Goal: Task Accomplishment & Management: Manage account settings

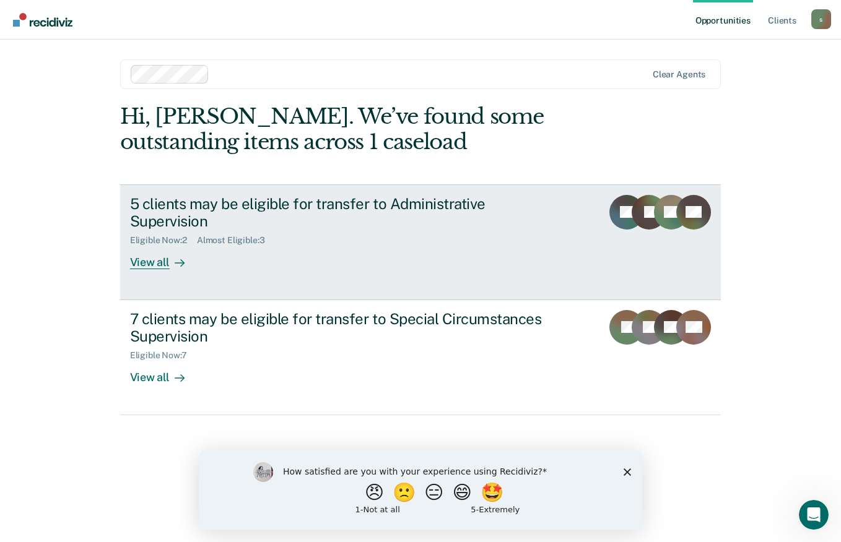
click at [368, 196] on div "5 clients may be eligible for transfer to Administrative Supervision" at bounding box center [347, 213] width 435 height 36
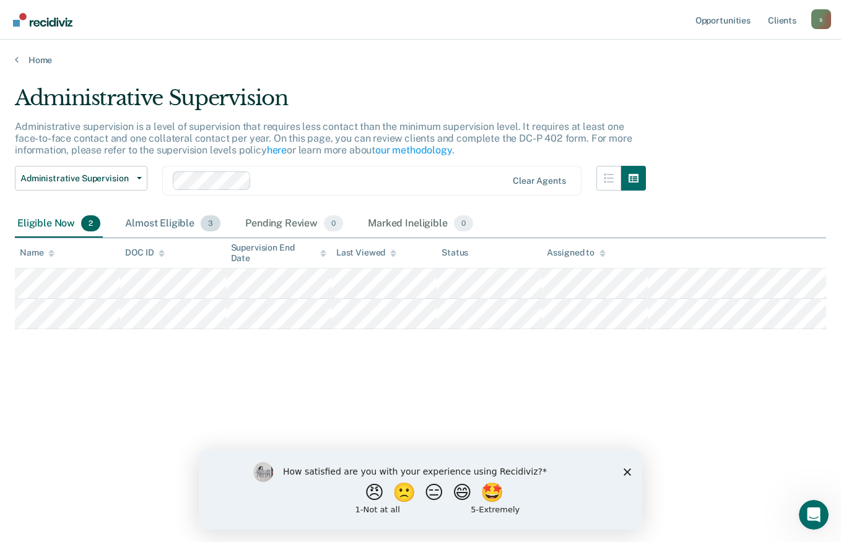
click at [162, 221] on div "Almost Eligible 3" at bounding box center [173, 224] width 100 height 27
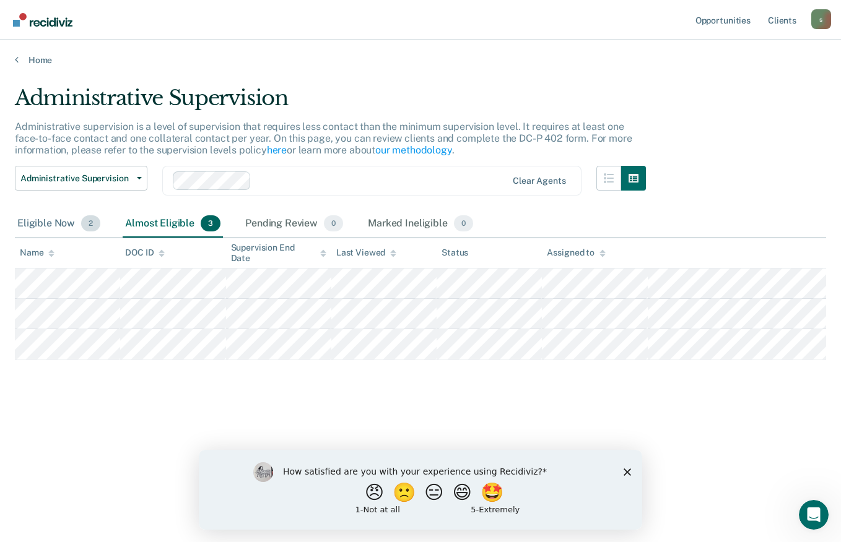
click at [61, 224] on div "Eligible Now 2" at bounding box center [59, 224] width 88 height 27
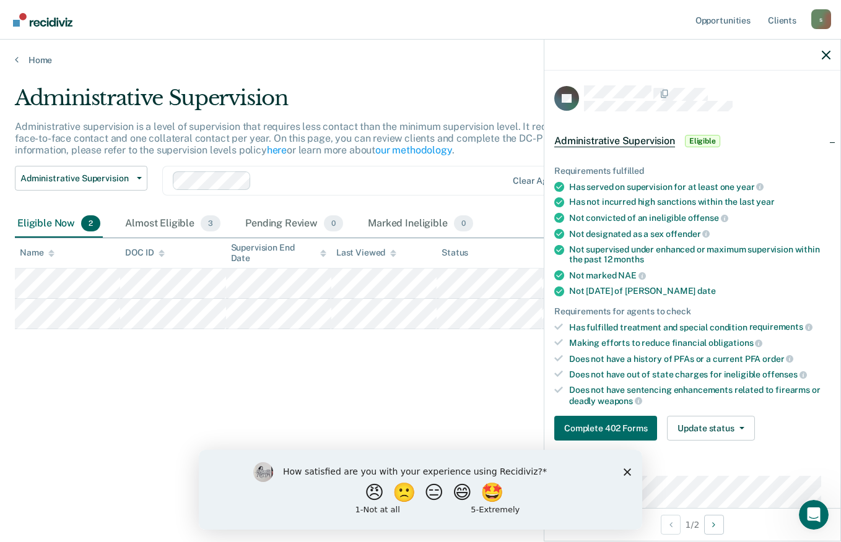
click at [625, 473] on icon "Close survey" at bounding box center [627, 471] width 7 height 7
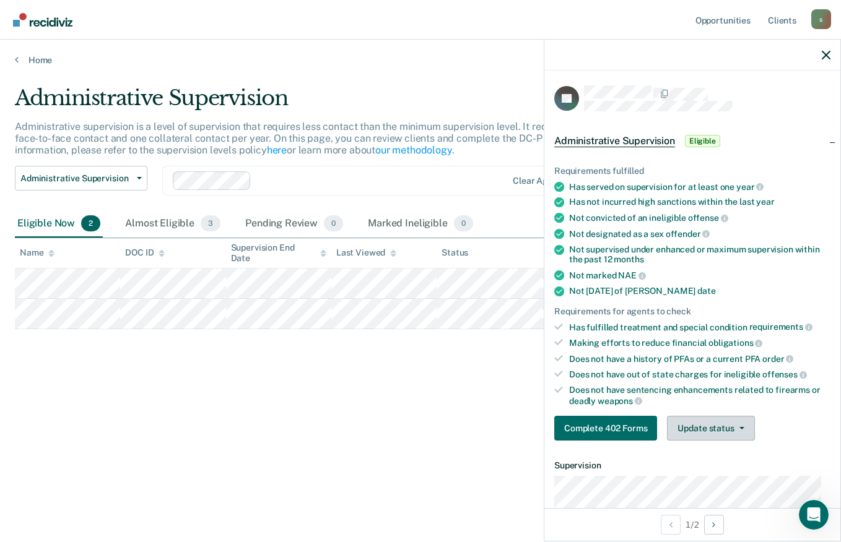
click at [739, 427] on icon "button" at bounding box center [741, 428] width 5 height 2
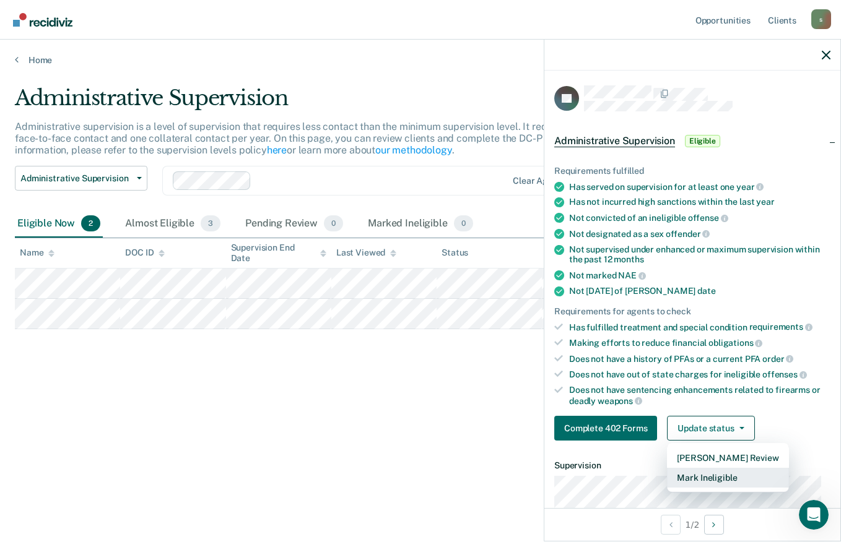
click at [720, 479] on button "Mark Ineligible" at bounding box center [727, 478] width 121 height 20
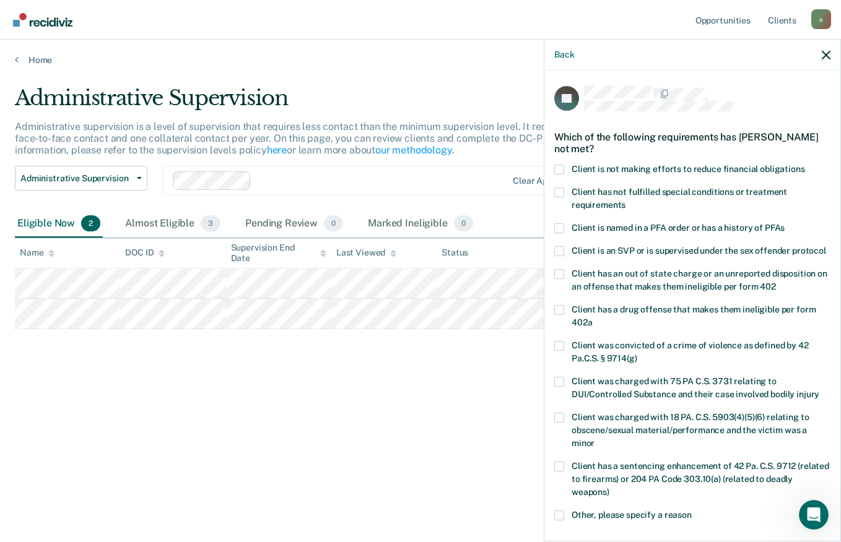
click at [559, 169] on span at bounding box center [559, 170] width 10 height 10
click at [805, 165] on input "Client is not making efforts to reduce financial obligations" at bounding box center [805, 165] width 0 height 0
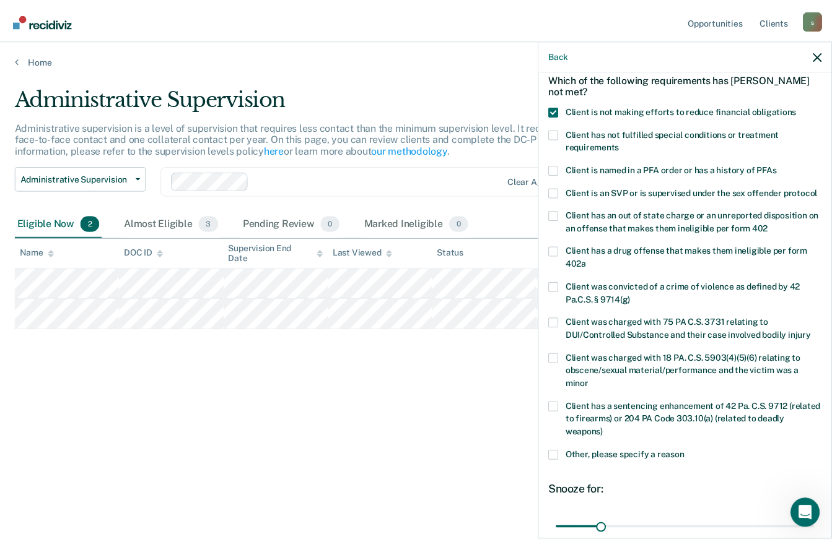
scroll to position [180, 0]
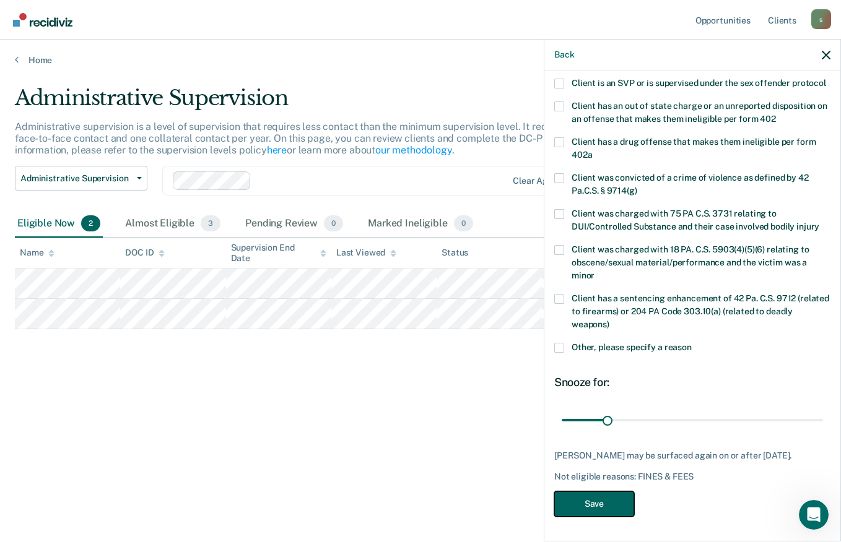
click at [599, 503] on button "Save" at bounding box center [594, 504] width 80 height 25
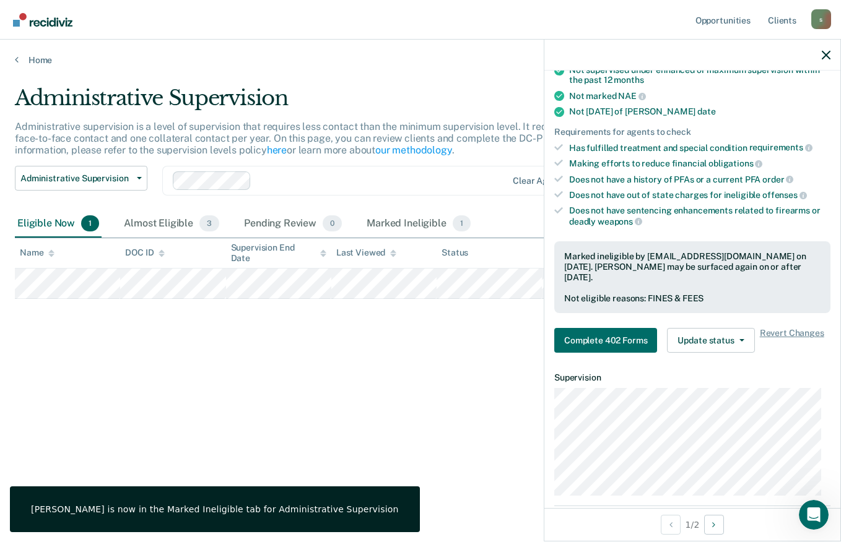
click at [826, 56] on icon "button" at bounding box center [826, 55] width 9 height 9
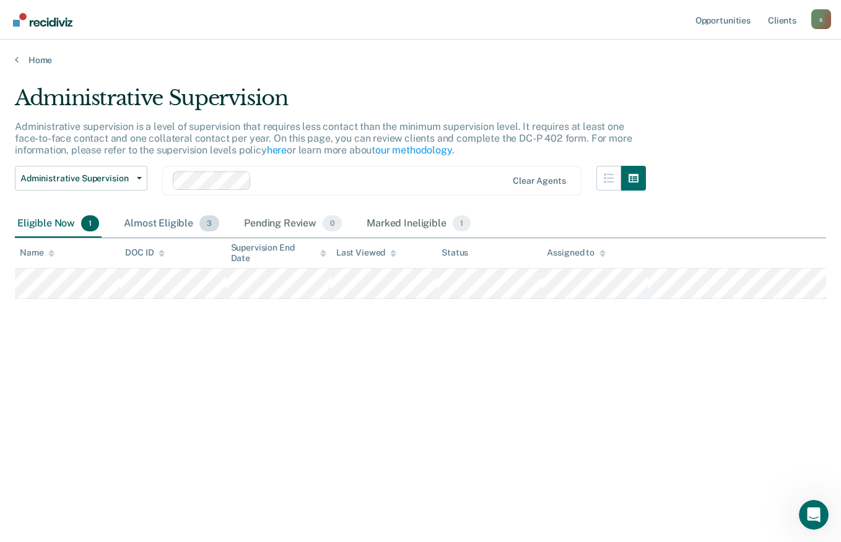
click at [162, 212] on div "Almost Eligible 3" at bounding box center [171, 224] width 100 height 27
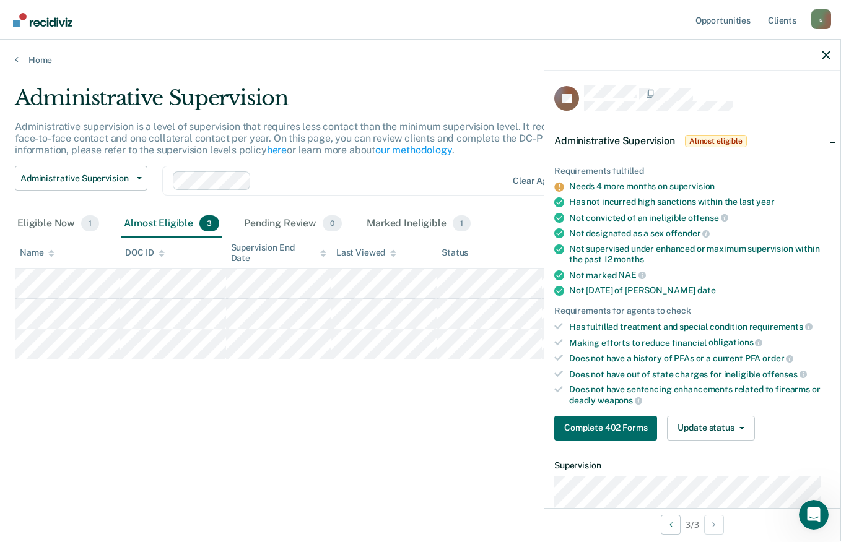
click at [344, 76] on main "Administrative Supervision Administrative supervision is a level of supervision…" at bounding box center [420, 302] width 841 height 473
click at [824, 54] on icon "button" at bounding box center [826, 55] width 9 height 9
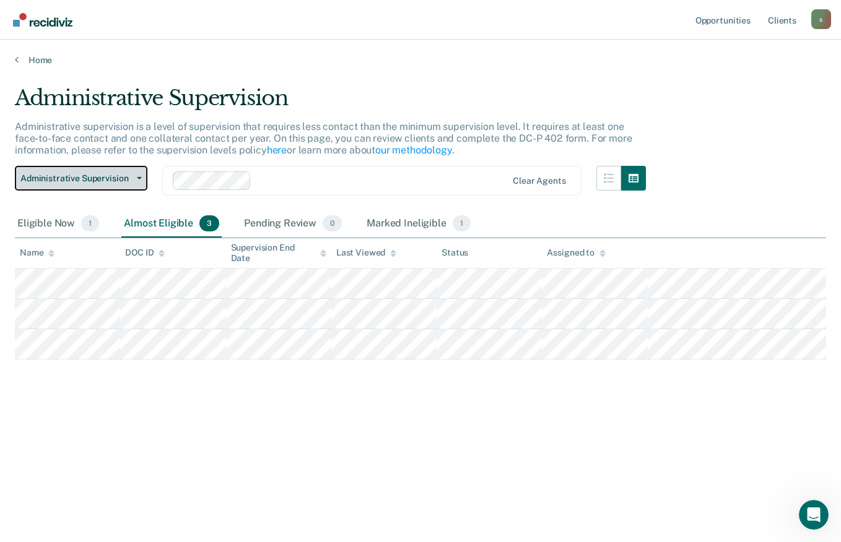
click at [135, 178] on span "button" at bounding box center [137, 178] width 10 height 2
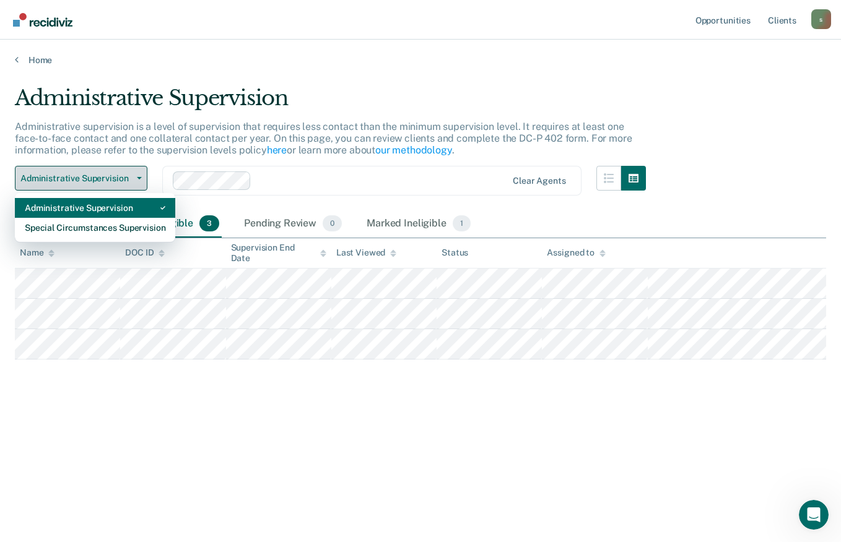
click at [137, 226] on div "Special Circumstances Supervision" at bounding box center [95, 228] width 141 height 20
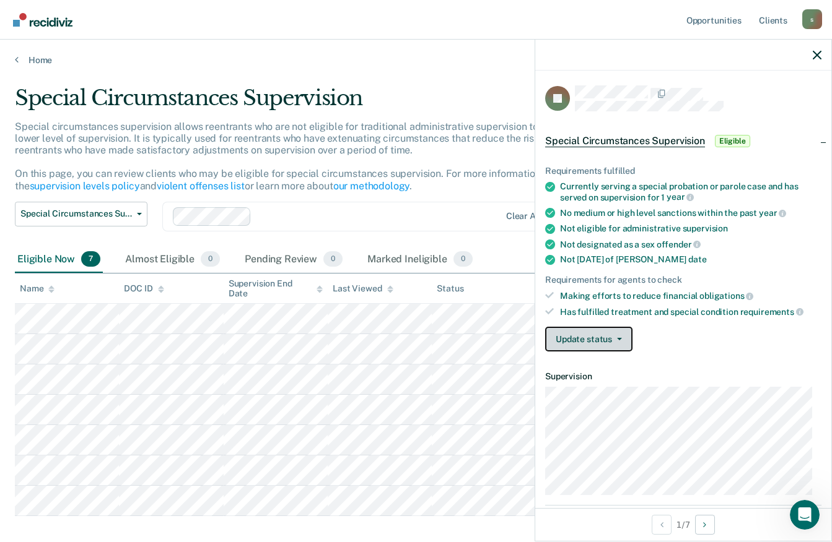
click at [617, 338] on icon "button" at bounding box center [619, 339] width 5 height 2
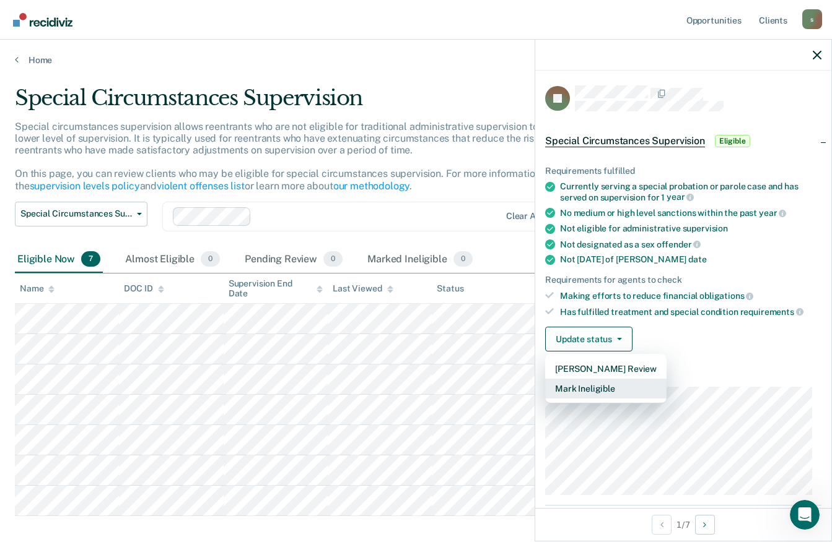
click at [606, 387] on button "Mark Ineligible" at bounding box center [605, 389] width 121 height 20
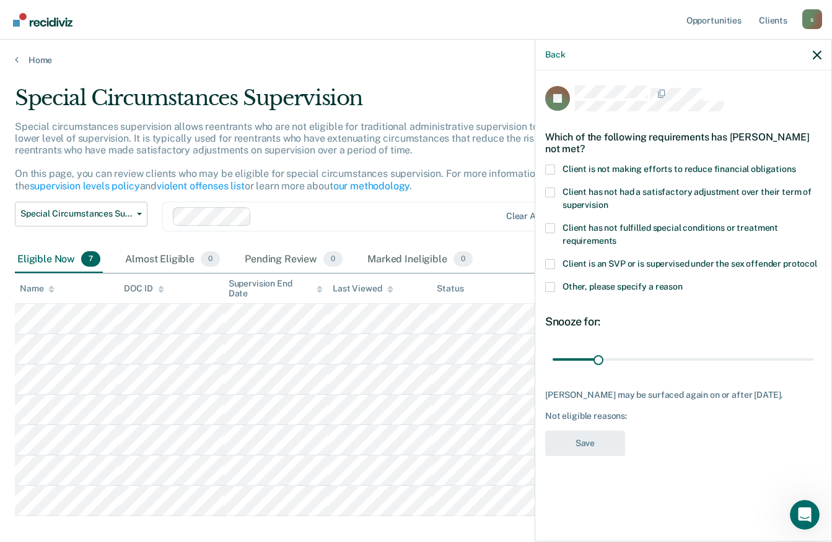
click at [549, 168] on span at bounding box center [550, 170] width 10 height 10
click at [796, 165] on input "Client is not making efforts to reduce financial obligations" at bounding box center [796, 165] width 0 height 0
click at [585, 446] on button "Save" at bounding box center [585, 443] width 80 height 25
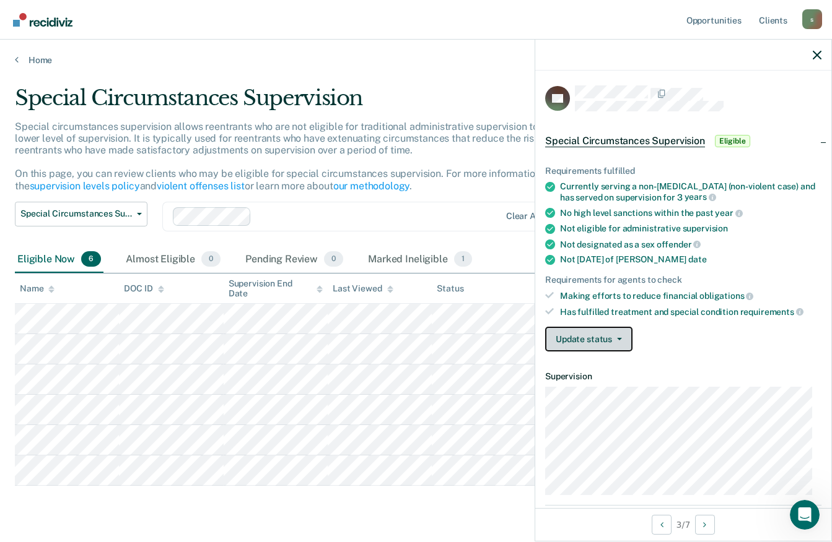
click at [621, 338] on icon "button" at bounding box center [619, 339] width 5 height 2
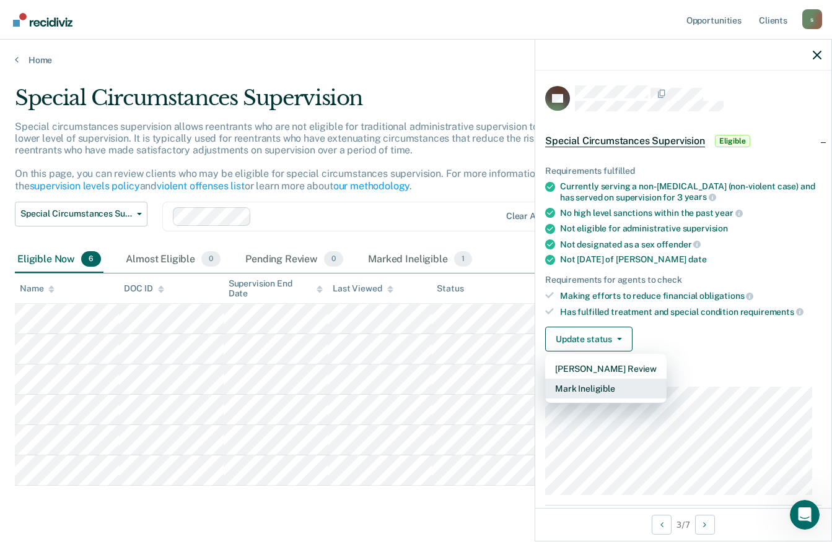
click at [593, 388] on button "Mark Ineligible" at bounding box center [605, 389] width 121 height 20
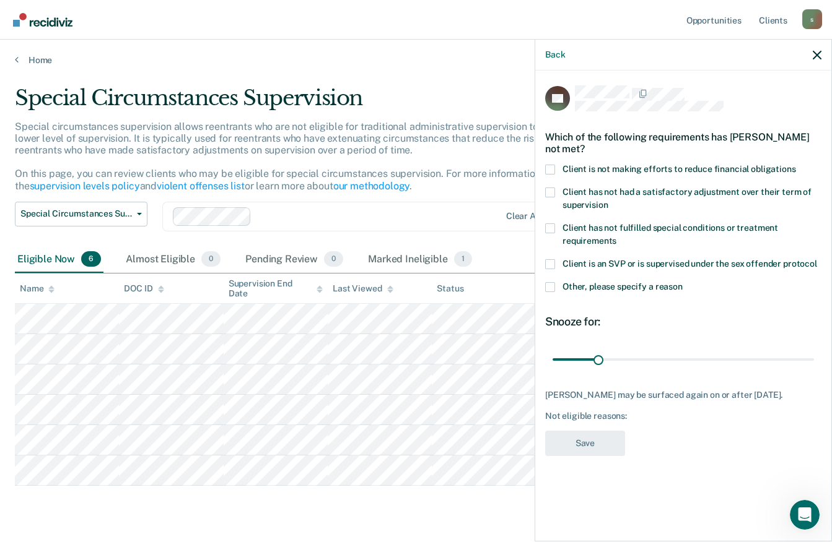
click at [550, 168] on span at bounding box center [550, 170] width 10 height 10
click at [796, 165] on input "Client is not making efforts to reduce financial obligations" at bounding box center [796, 165] width 0 height 0
click at [596, 438] on button "Save" at bounding box center [585, 443] width 80 height 25
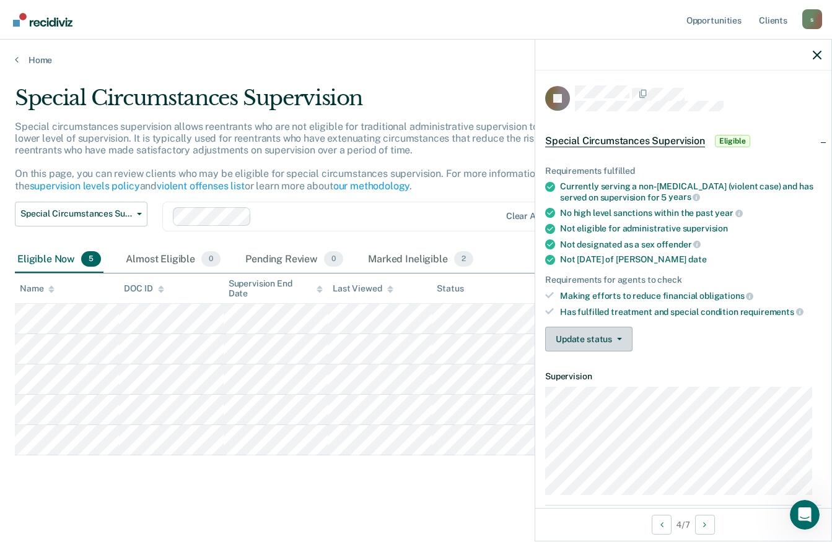
click at [618, 338] on icon "button" at bounding box center [619, 339] width 5 height 2
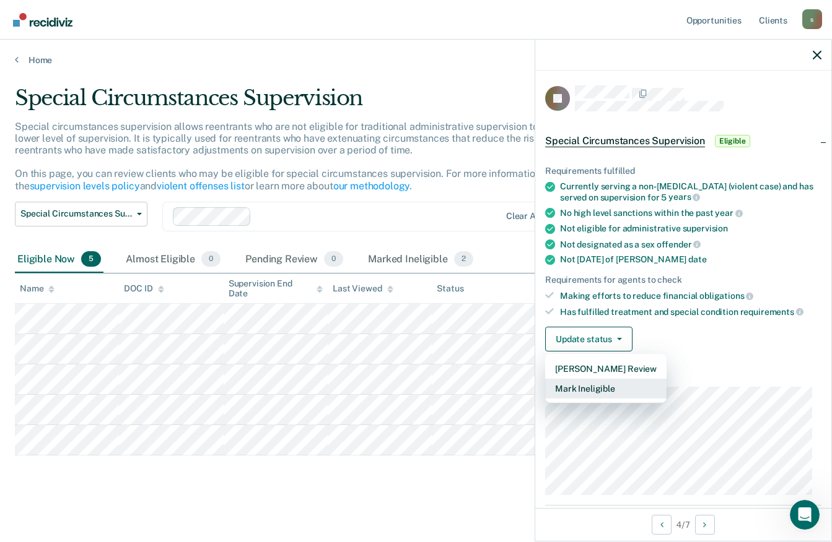
click at [594, 392] on button "Mark Ineligible" at bounding box center [605, 389] width 121 height 20
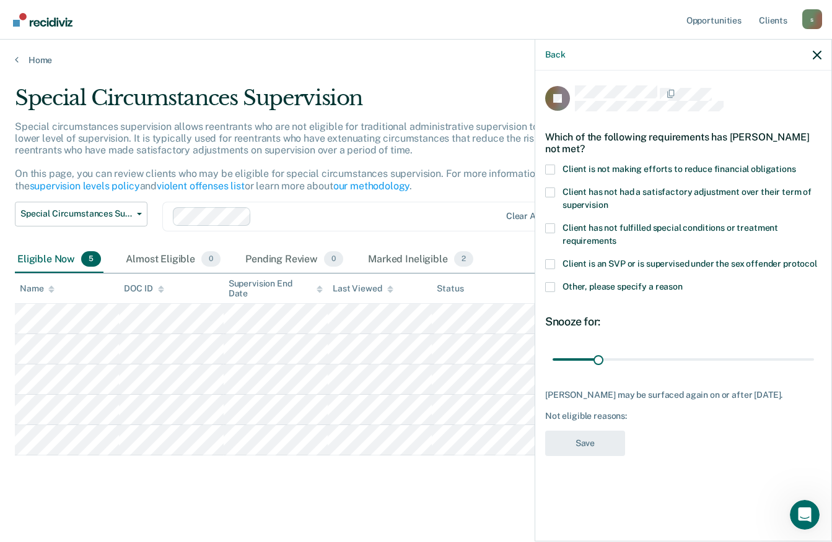
click at [550, 167] on span at bounding box center [550, 170] width 10 height 10
click at [796, 165] on input "Client is not making efforts to reduce financial obligations" at bounding box center [796, 165] width 0 height 0
click at [586, 446] on button "Save" at bounding box center [585, 443] width 80 height 25
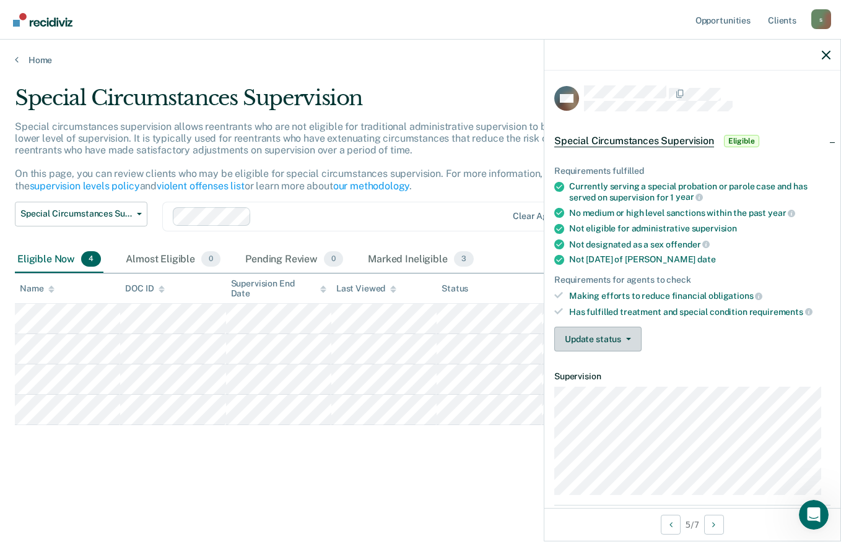
click at [627, 338] on icon "button" at bounding box center [628, 339] width 5 height 2
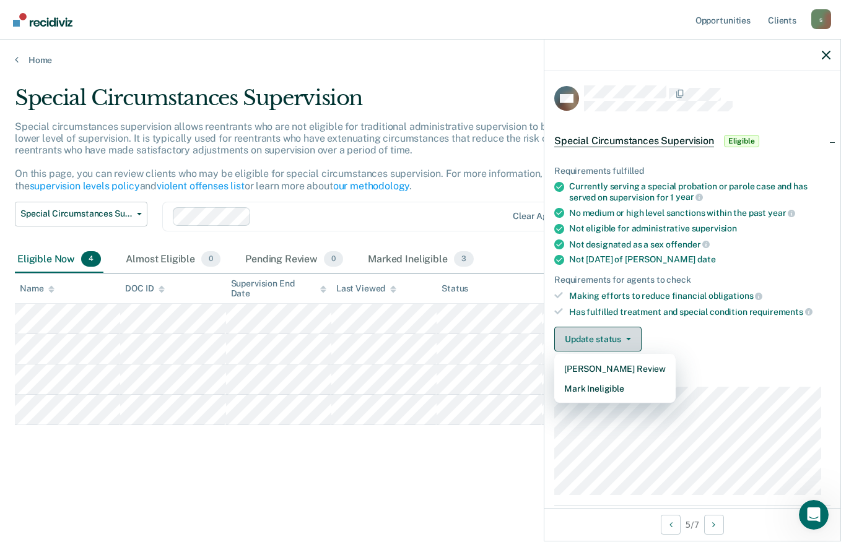
click at [604, 393] on button "Mark Ineligible" at bounding box center [614, 389] width 121 height 20
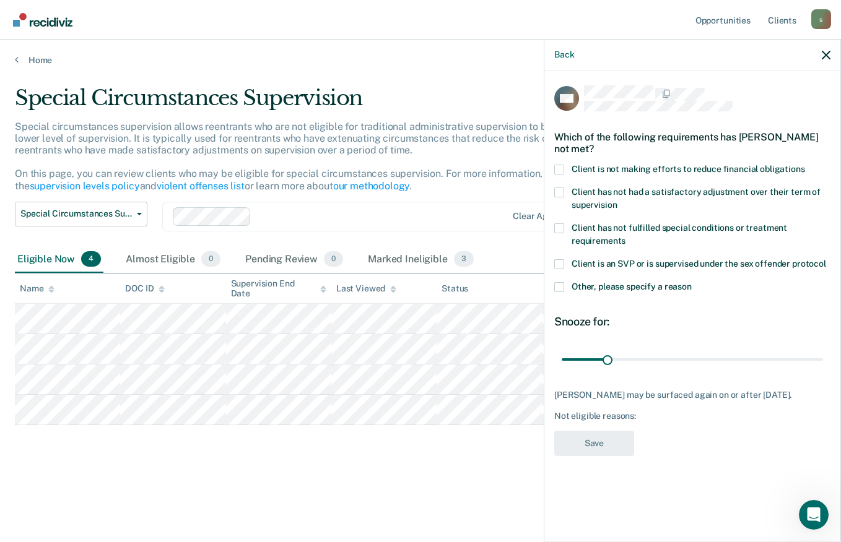
click at [559, 167] on span at bounding box center [559, 170] width 10 height 10
click at [805, 165] on input "Client is not making efforts to reduce financial obligations" at bounding box center [805, 165] width 0 height 0
click at [602, 446] on button "Save" at bounding box center [594, 443] width 80 height 25
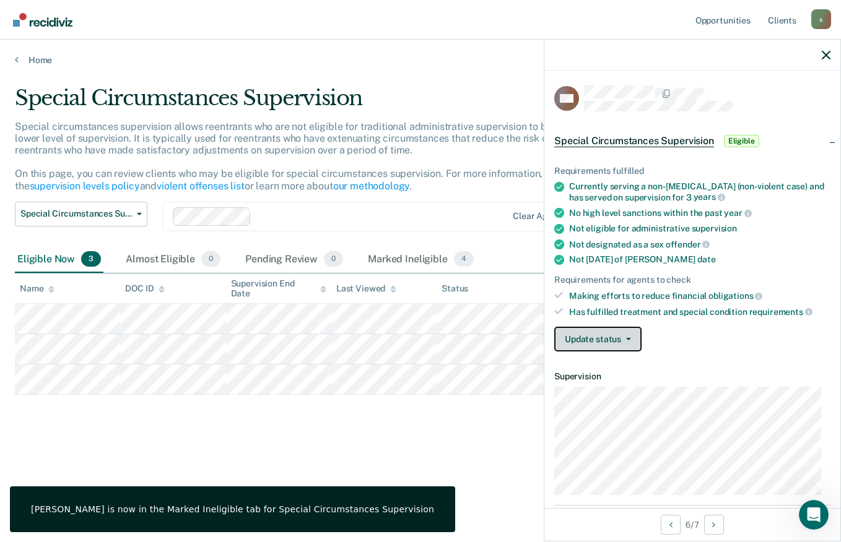
click at [627, 338] on icon "button" at bounding box center [628, 339] width 5 height 2
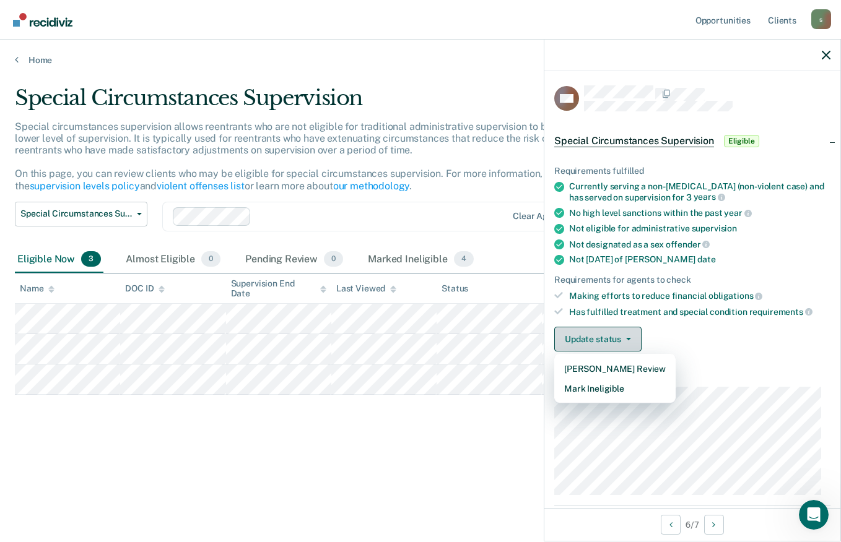
click at [613, 389] on button "Mark Ineligible" at bounding box center [614, 389] width 121 height 20
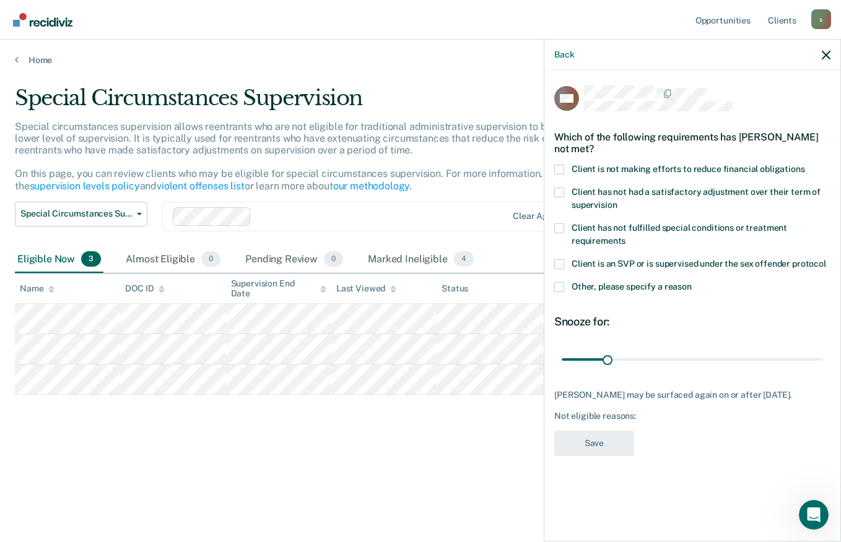
click at [559, 168] on span at bounding box center [559, 170] width 10 height 10
click at [805, 165] on input "Client is not making efforts to reduce financial obligations" at bounding box center [805, 165] width 0 height 0
click at [594, 433] on button "Save" at bounding box center [594, 443] width 80 height 25
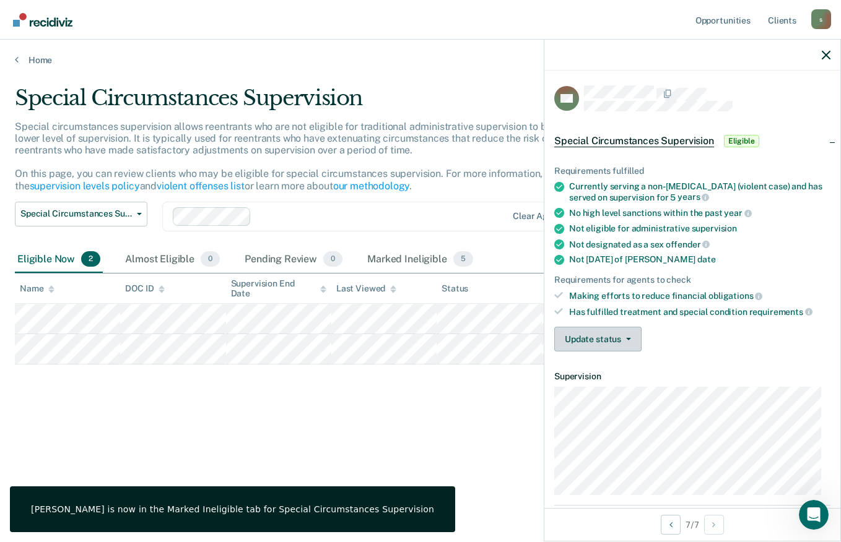
click at [624, 341] on button "Update status" at bounding box center [597, 339] width 87 height 25
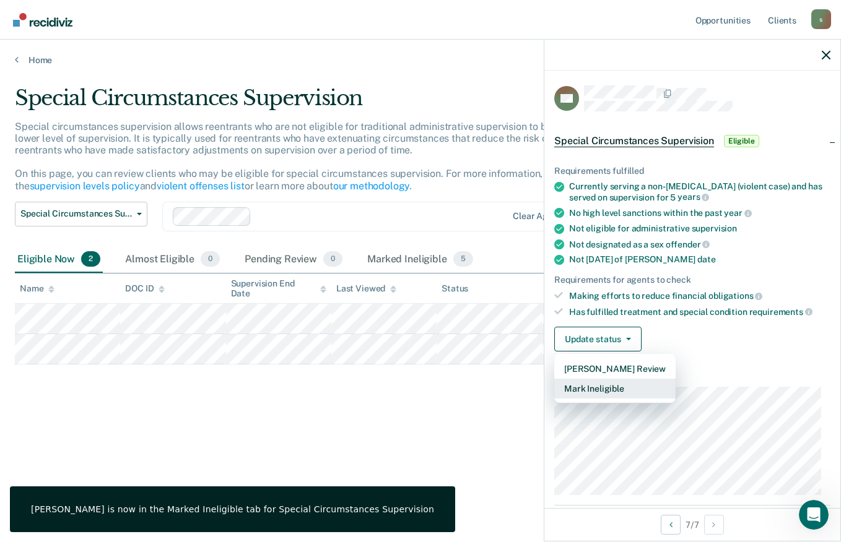
click at [617, 389] on button "Mark Ineligible" at bounding box center [614, 389] width 121 height 20
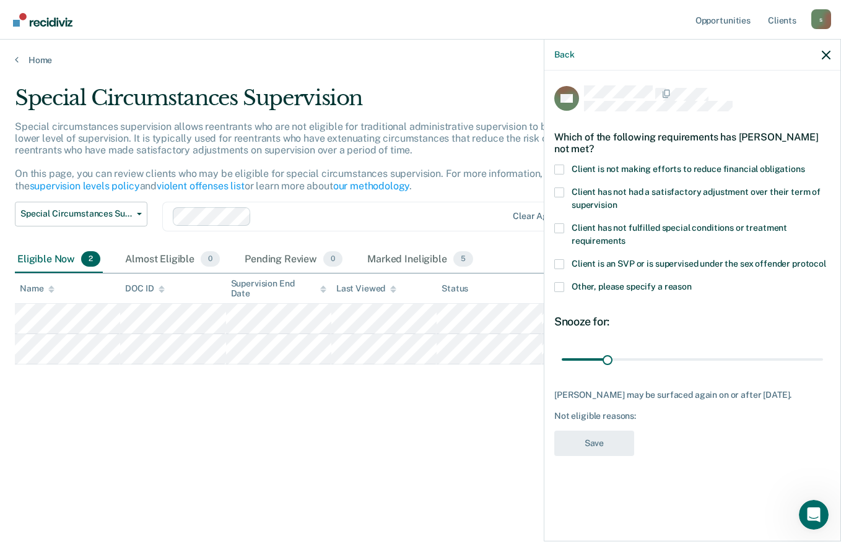
click at [558, 168] on span at bounding box center [559, 170] width 10 height 10
click at [805, 165] on input "Client is not making efforts to reduce financial obligations" at bounding box center [805, 165] width 0 height 0
click at [602, 439] on button "Save" at bounding box center [594, 443] width 80 height 25
